Goal: Task Accomplishment & Management: Complete application form

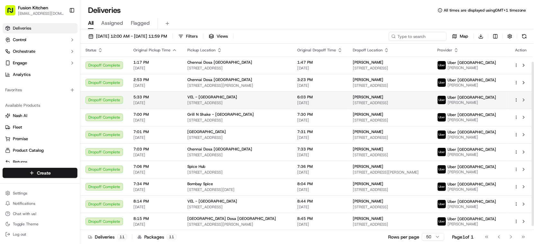
scroll to position [24, 0]
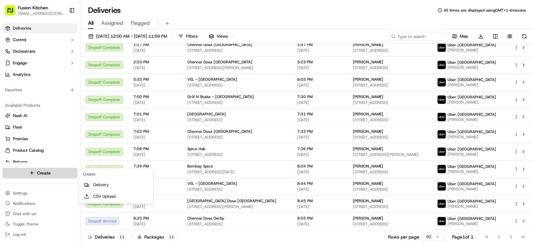
click at [44, 172] on html "Fusion Kitchen hari@fusionpos.uk Toggle Sidebar Deliveries Control Orchestrate …" at bounding box center [267, 122] width 534 height 244
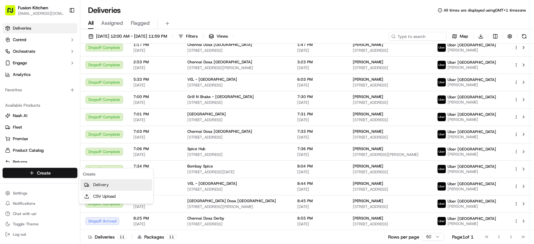
click at [110, 184] on link "Delivery" at bounding box center [116, 185] width 72 height 12
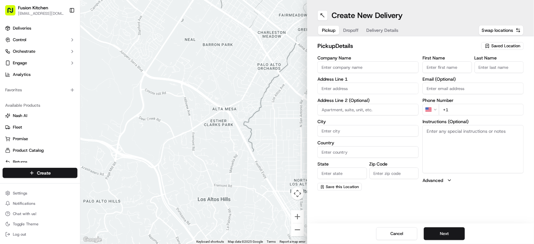
drag, startPoint x: 336, startPoint y: 71, endPoint x: 339, endPoint y: 74, distance: 4.5
click at [336, 70] on input "Company Name" at bounding box center [367, 67] width 101 height 12
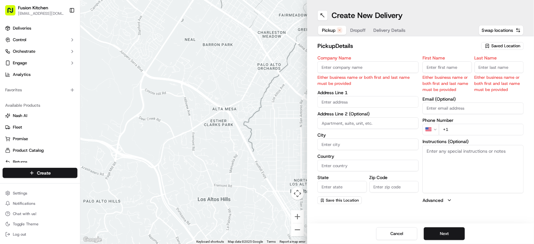
click at [379, 60] on label "Company Name" at bounding box center [367, 58] width 101 height 4
click at [379, 61] on input "Company Name" at bounding box center [367, 67] width 101 height 12
paste input "Chennai Dosa [GEOGRAPHIC_DATA]"
type input "Chennai Dosa [GEOGRAPHIC_DATA]"
type input "24 Saint Helen's Street"
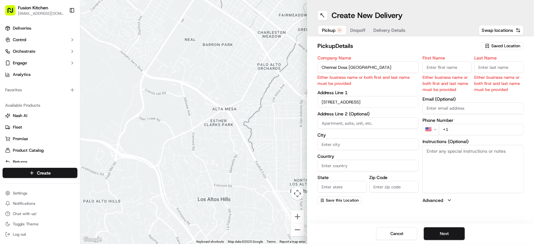
type input "Ipswich"
type input "United Kingdom"
type input "England"
type input "IP4 1HJ"
type input "Ganesan"
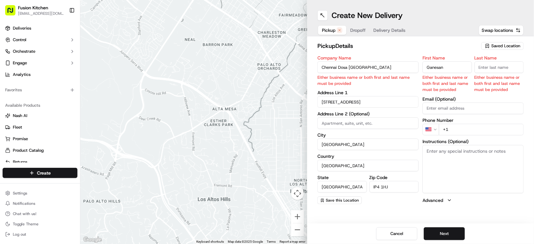
type input "Selvakumar"
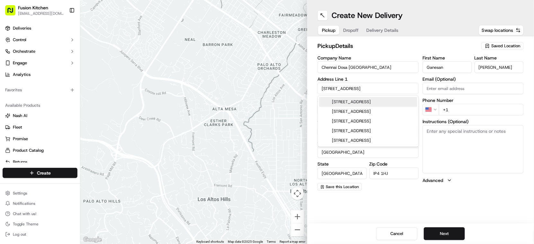
click at [463, 142] on textarea "Instructions (Optional)" at bounding box center [472, 149] width 101 height 48
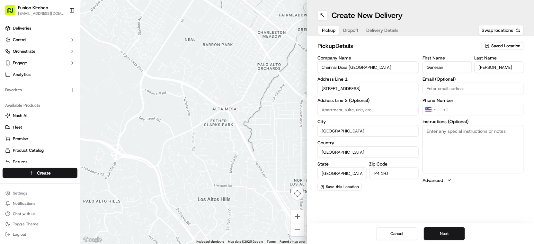
paste textarea "24 St Helens St, Ipswich, United Kingdom, IP4 1HJ."
type textarea "24 St Helens St, Ipswich, United Kingdom, IP4 1HJ."
click at [463, 108] on input "+1" at bounding box center [481, 110] width 85 height 12
paste input "1 473 288 599"
click at [431, 108] on html "Fusion Kitchen hari@fusionpos.uk Toggle Sidebar Deliveries Control Orchestrate …" at bounding box center [267, 122] width 534 height 244
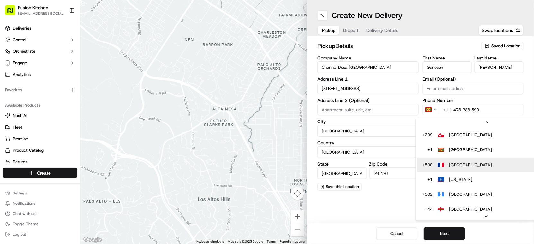
scroll to position [1356, 0]
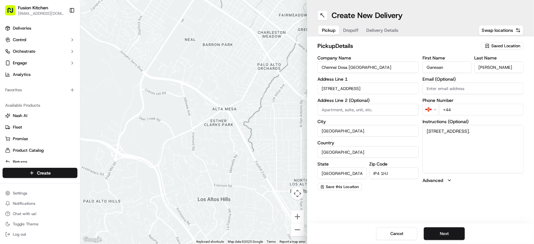
click at [433, 109] on html "Fusion Kitchen hari@fusionpos.uk Toggle Sidebar Deliveries Control Orchestrate …" at bounding box center [267, 122] width 534 height 244
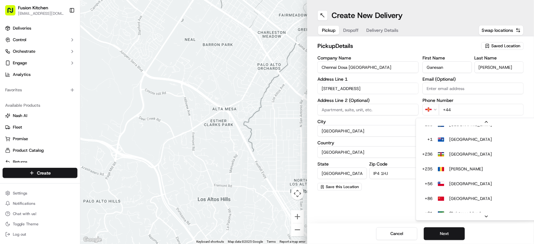
scroll to position [618, 0]
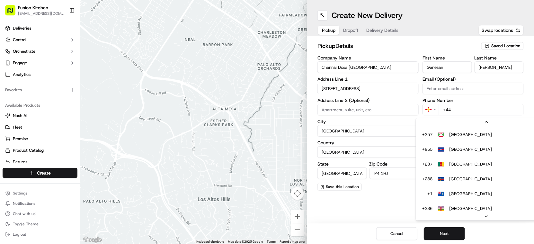
click at [431, 110] on html "Fusion Kitchen hari@fusionpos.uk Toggle Sidebar Deliveries Control Orchestrate …" at bounding box center [267, 122] width 534 height 244
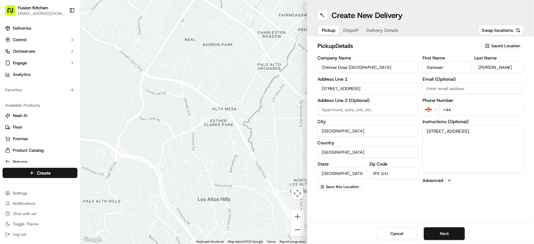
click at [432, 110] on html "Fusion Kitchen hari@fusionpos.uk Toggle Sidebar Deliveries Control Orchestrate …" at bounding box center [267, 122] width 534 height 244
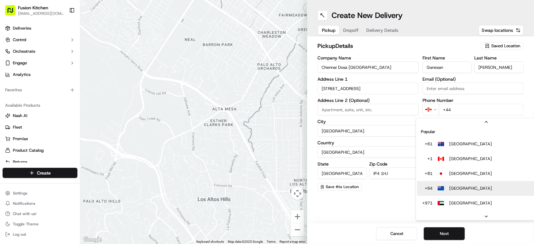
scroll to position [36, 0]
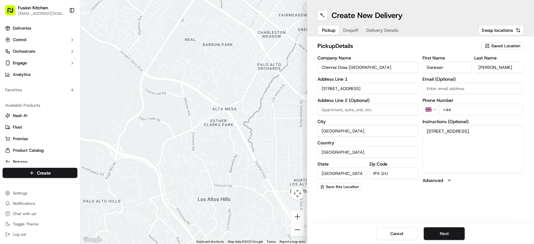
click at [477, 112] on input "+44" at bounding box center [481, 110] width 85 height 12
paste input "1473 288599"
type input "+44 1473 288599"
click at [446, 240] on button "Next" at bounding box center [444, 233] width 41 height 13
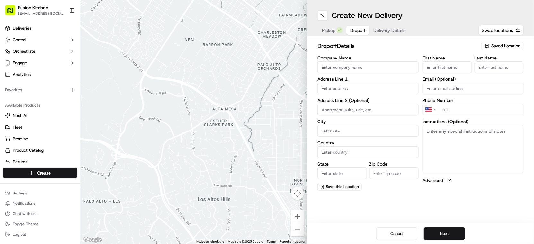
click at [348, 66] on input "Company Name" at bounding box center [367, 67] width 101 height 12
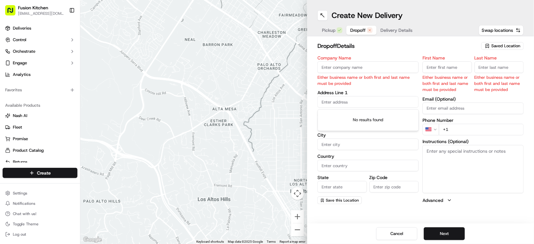
drag, startPoint x: 345, startPoint y: 105, endPoint x: 344, endPoint y: 99, distance: 5.9
click at [345, 104] on input "text" at bounding box center [367, 102] width 101 height 12
paste input "270, Norwich Road, Ipswich, IP1 4BT"
click at [389, 115] on div "270 Norwich Road, Ipswich IP1 4BT, UK" at bounding box center [368, 116] width 98 height 10
type input "[STREET_ADDRESS]"
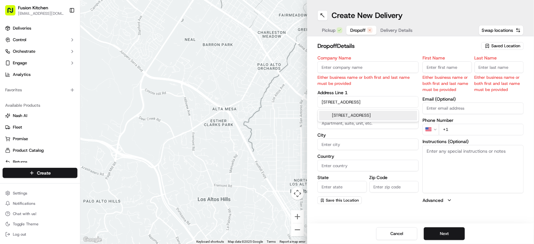
type input "Ipswich"
type input "United Kingdom"
type input "England"
type input "IP1 4BT"
type input "270 Norwich Road"
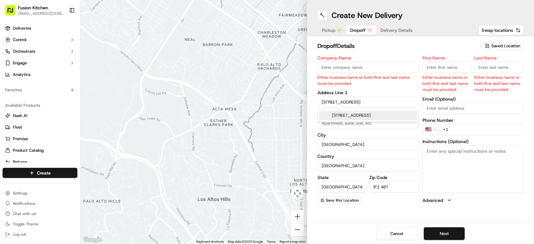
click at [487, 174] on textarea "Instructions (Optional)" at bounding box center [472, 169] width 101 height 48
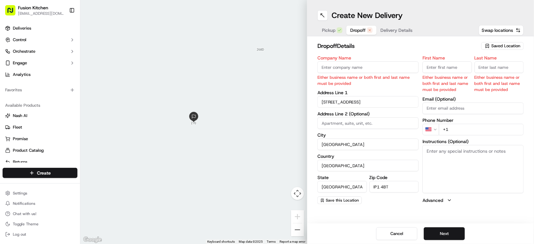
paste textarea "270, Norwich Road, Ipswich, IP1 4BT"
type textarea "270, Norwich Road, Ipswich, IP1 4BT"
click at [345, 58] on label "Company Name" at bounding box center [367, 58] width 101 height 4
click at [345, 61] on input "Company Name" at bounding box center [367, 67] width 101 height 12
click at [344, 64] on input "Company Name" at bounding box center [367, 67] width 101 height 12
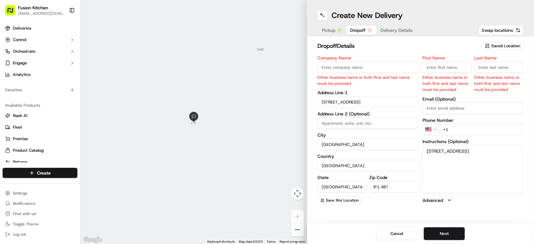
click at [364, 68] on input "Company Name" at bounding box center [367, 67] width 101 height 12
paste input "[PERSON_NAME]"
type input "[PERSON_NAME]"
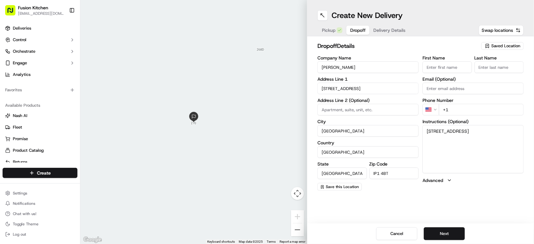
click at [436, 63] on input "First Name" at bounding box center [446, 67] width 49 height 12
paste input "[PERSON_NAME]"
click at [449, 69] on input "[PERSON_NAME]" at bounding box center [446, 67] width 49 height 12
type input "Mathew"
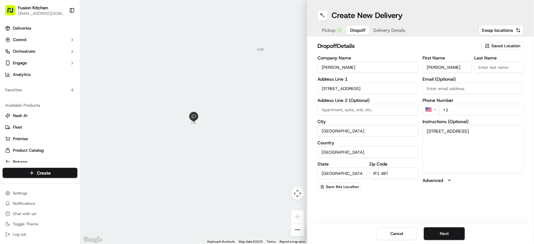
click at [500, 67] on input "Last Name" at bounding box center [498, 67] width 49 height 12
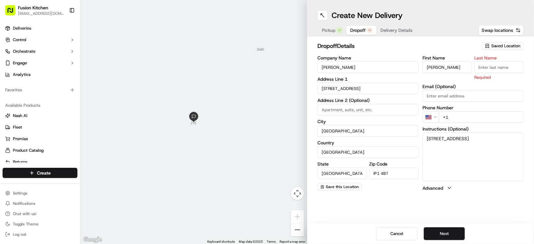
paste input "George"
type input "George"
click at [436, 119] on html "Fusion Kitchen hari@fusionpos.uk Toggle Sidebar Deliveries Control Orchestrate …" at bounding box center [267, 122] width 534 height 244
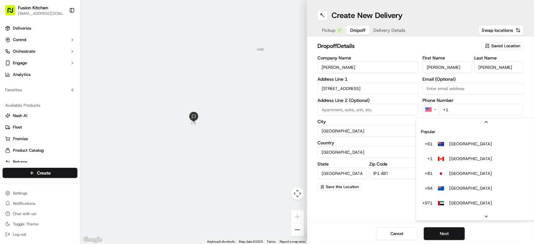
scroll to position [20, 0]
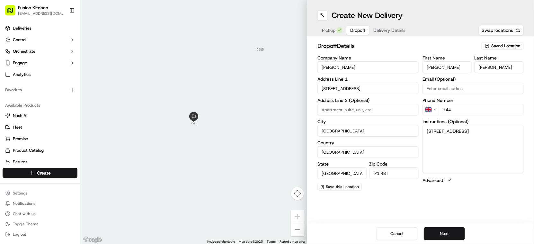
click at [466, 111] on input "+44" at bounding box center [481, 110] width 85 height 12
paste input "07423 030051"
click at [454, 110] on input "+44 07423 030051" at bounding box center [481, 110] width 85 height 12
type input "+44 7423 030051"
click at [441, 233] on button "Next" at bounding box center [444, 233] width 41 height 13
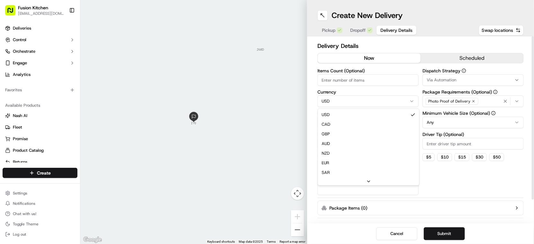
click at [345, 103] on html "Fusion Kitchen hari@fusionpos.uk Toggle Sidebar Deliveries Control Orchestrate …" at bounding box center [267, 122] width 534 height 244
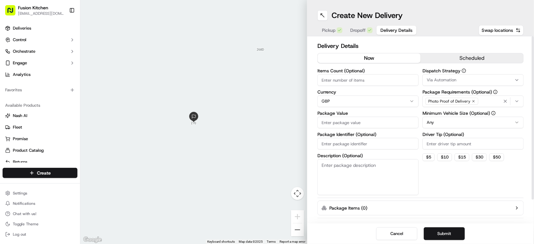
click at [351, 128] on div "Items Count (Optional) Currency GBP Package Value Package Identifier (Optional)…" at bounding box center [367, 131] width 101 height 127
click at [352, 123] on input "Package Value" at bounding box center [367, 123] width 101 height 12
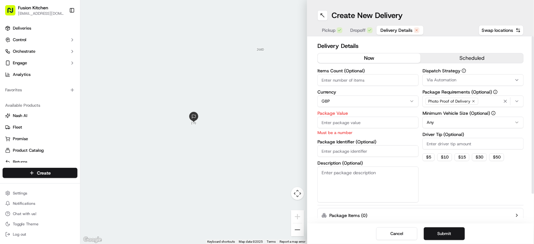
click at [351, 121] on input "Package Value" at bounding box center [367, 123] width 101 height 12
paste input "14.08"
type input "14.08"
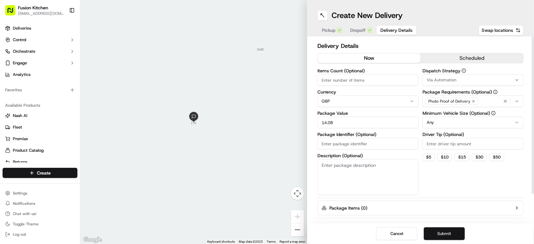
click at [446, 234] on button "Submit" at bounding box center [444, 233] width 41 height 13
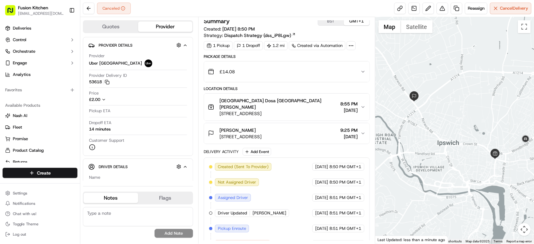
scroll to position [10, 0]
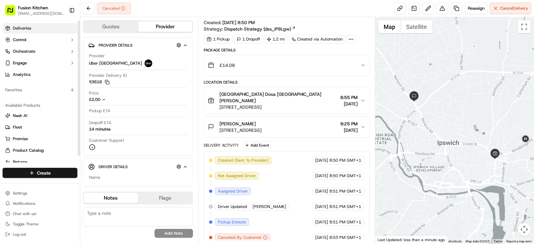
click at [25, 30] on span "Deliveries" at bounding box center [22, 28] width 18 height 6
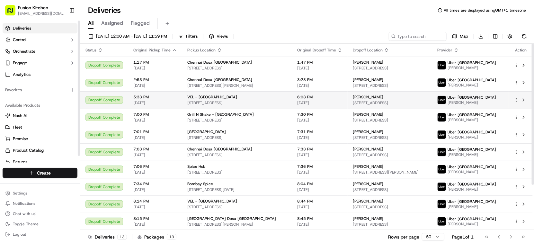
scroll to position [59, 0]
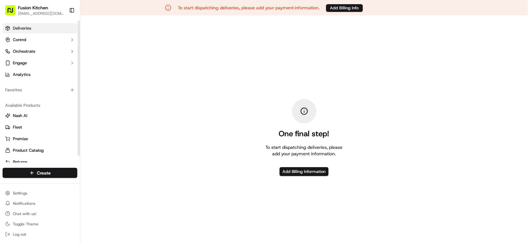
click at [27, 27] on span "Deliveries" at bounding box center [22, 28] width 18 height 6
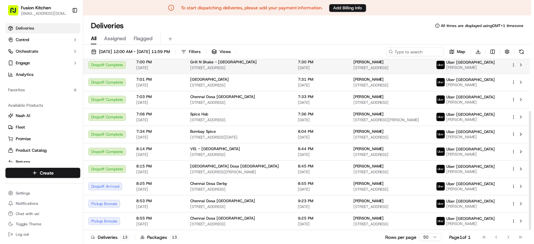
scroll to position [75, 0]
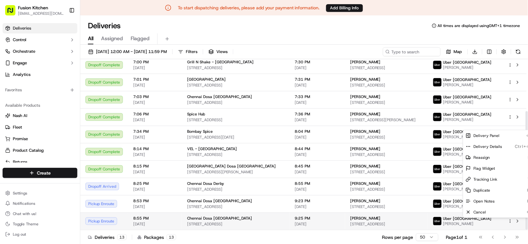
click at [511, 220] on html "To start dispatching deliveries, please add your payment information. Add Billi…" at bounding box center [264, 122] width 528 height 244
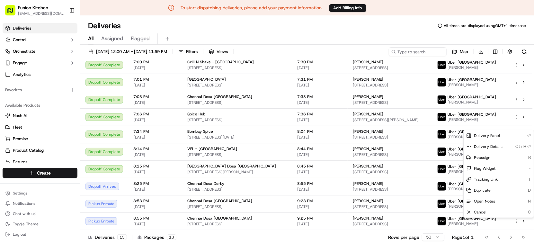
click at [361, 202] on html "To start dispatching deliveries, please add your payment information. Add Billi…" at bounding box center [267, 122] width 534 height 244
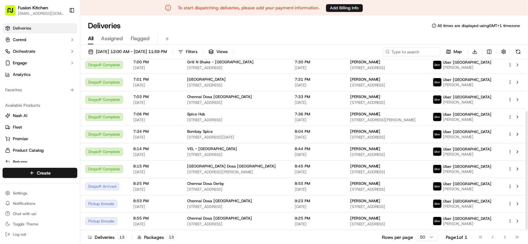
click at [361, 202] on span "[PERSON_NAME]" at bounding box center [365, 200] width 31 height 5
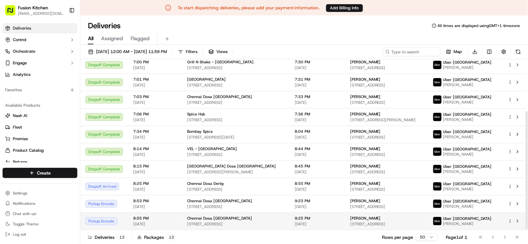
click at [365, 218] on span "[PERSON_NAME]" at bounding box center [365, 217] width 31 height 5
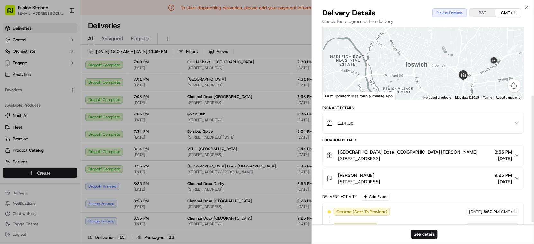
scroll to position [107, 0]
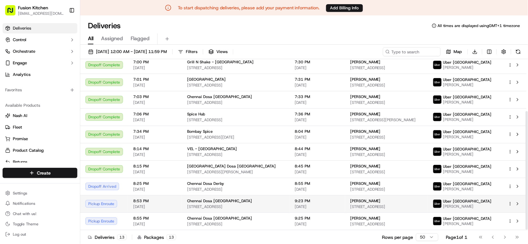
click at [367, 203] on div "[PERSON_NAME] [STREET_ADDRESS]" at bounding box center [386, 203] width 73 height 11
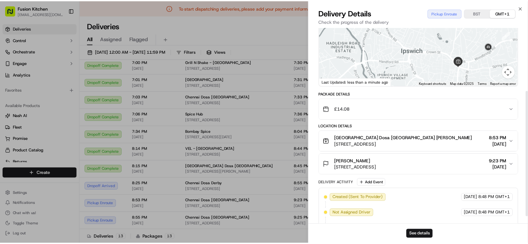
scroll to position [110, 0]
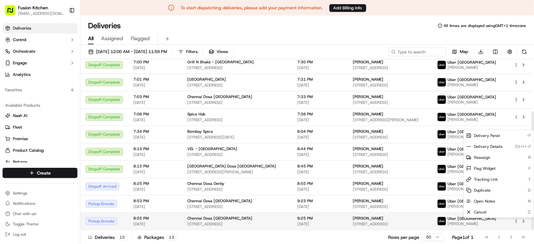
click at [512, 222] on html "To start dispatching deliveries, please add your payment information. Add Billi…" at bounding box center [267, 122] width 534 height 244
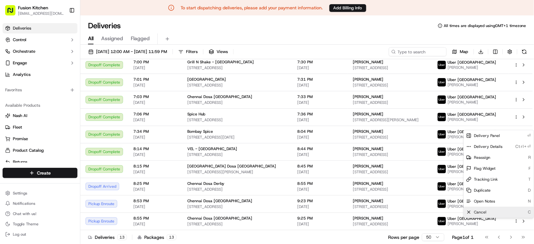
click at [486, 209] on div "Cancel C" at bounding box center [498, 211] width 70 height 11
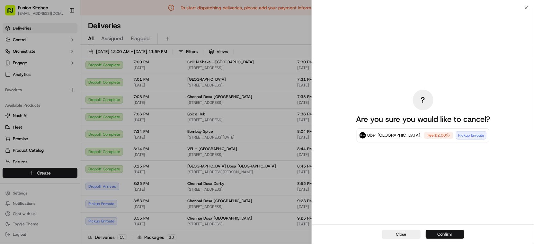
click at [451, 236] on button "Confirm" at bounding box center [444, 234] width 39 height 9
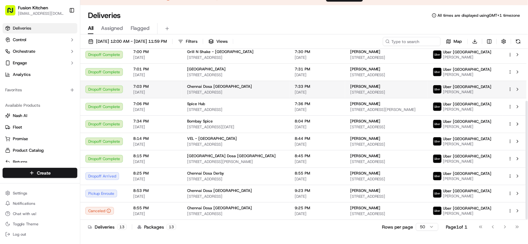
scroll to position [15, 0]
